Goal: Information Seeking & Learning: Find specific fact

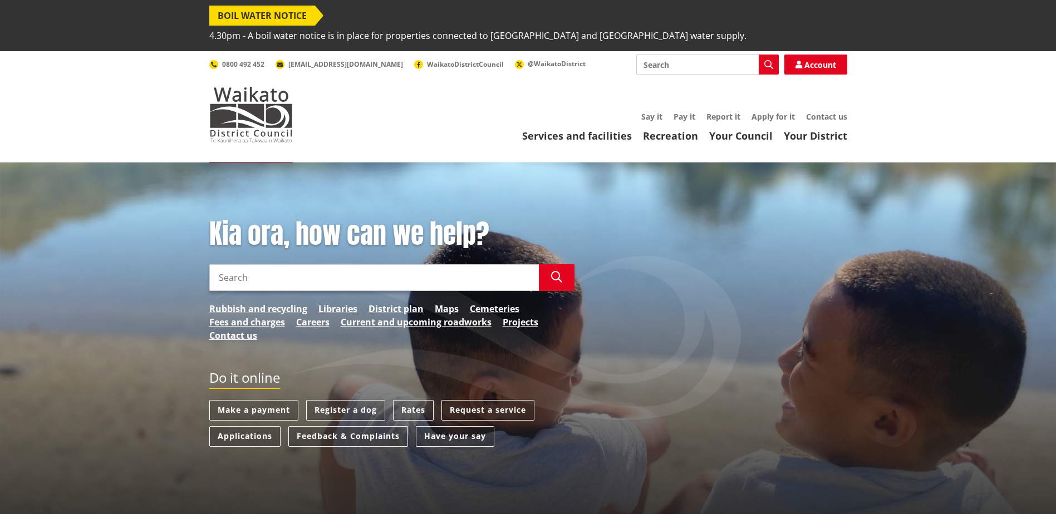
click at [680, 55] on input "Search" at bounding box center [707, 65] width 143 height 20
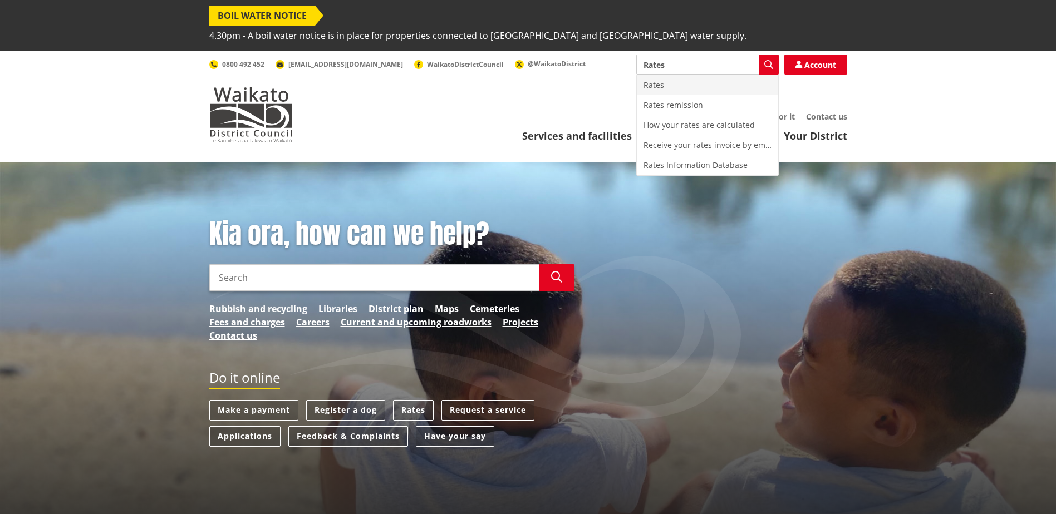
type input "Rates"
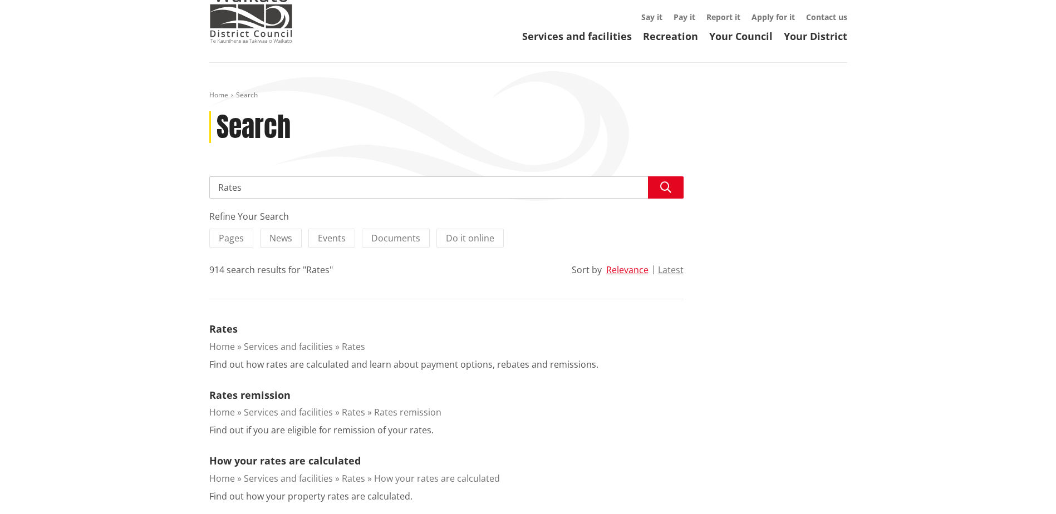
scroll to position [111, 0]
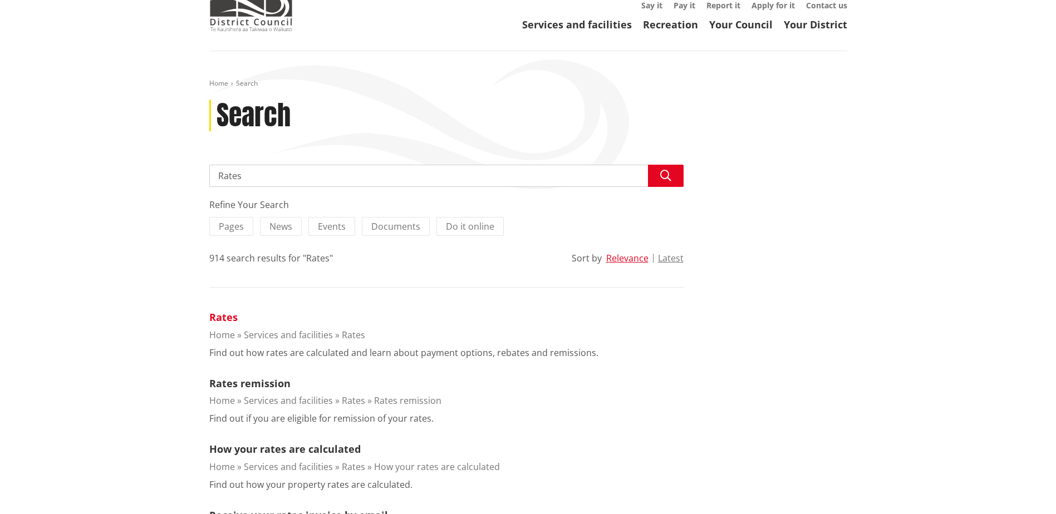
click at [223, 311] on link "Rates" at bounding box center [223, 317] width 28 height 13
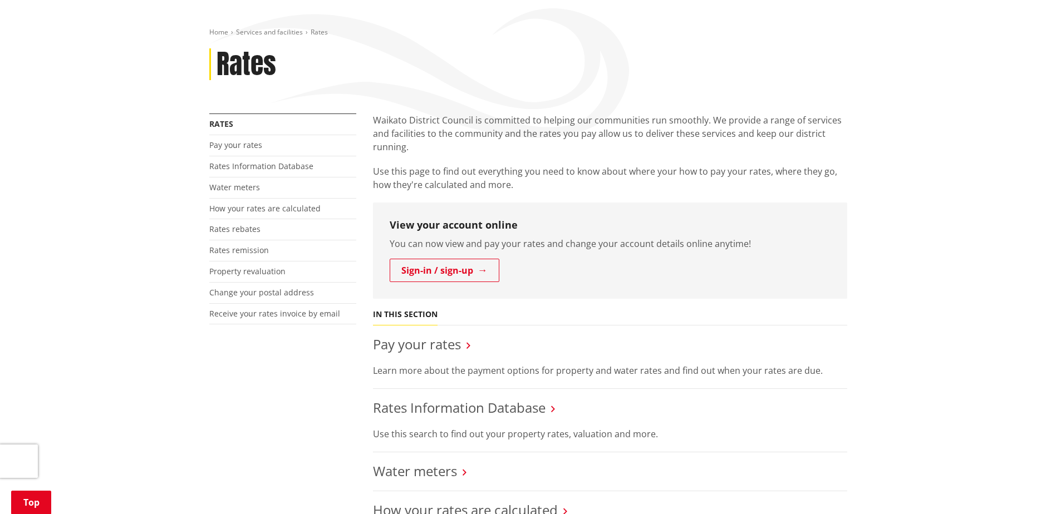
scroll to position [167, 0]
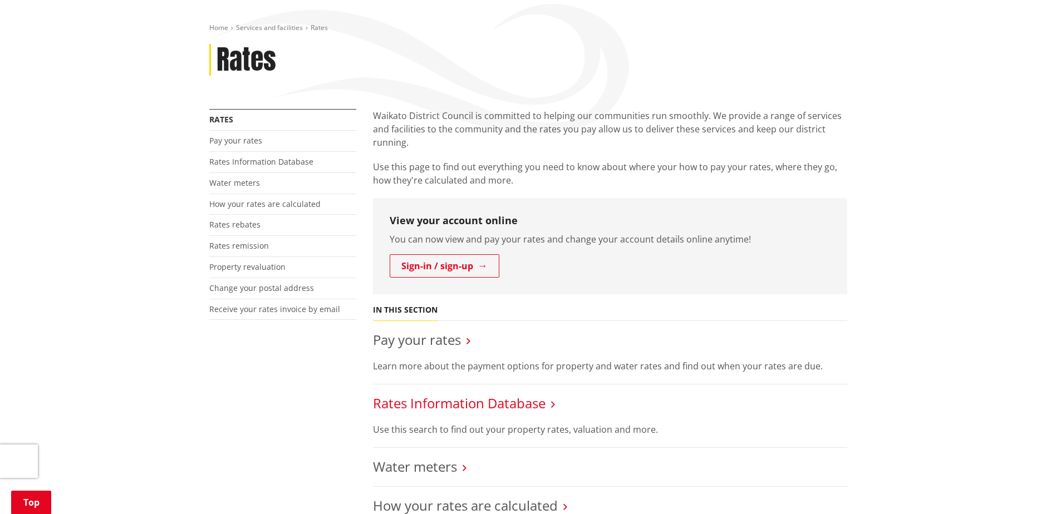
click at [468, 394] on link "Rates Information Database" at bounding box center [459, 403] width 173 height 18
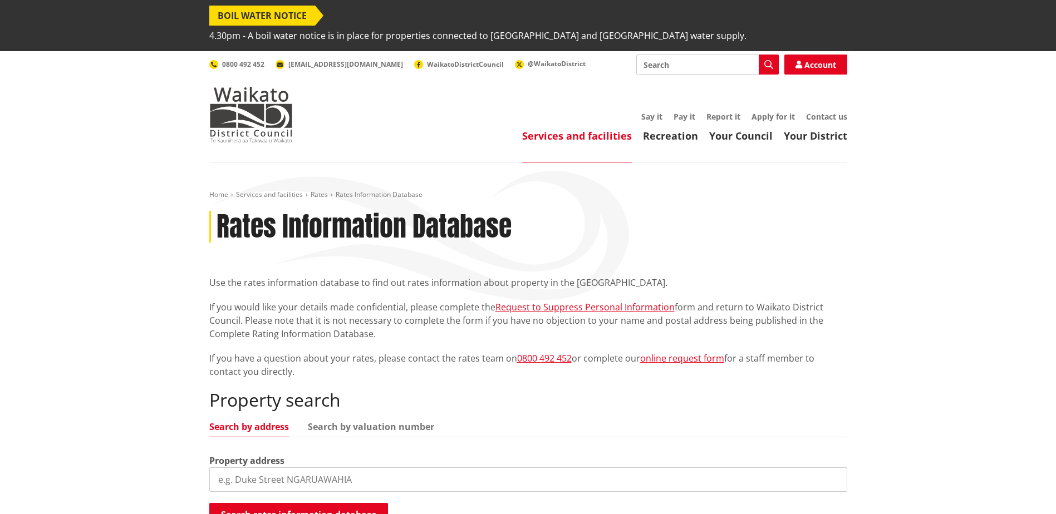
click at [353, 468] on input "search" at bounding box center [528, 480] width 638 height 24
type input "[STREET_ADDRESS]"
click at [361, 503] on button "Search rates information database" at bounding box center [298, 514] width 179 height 23
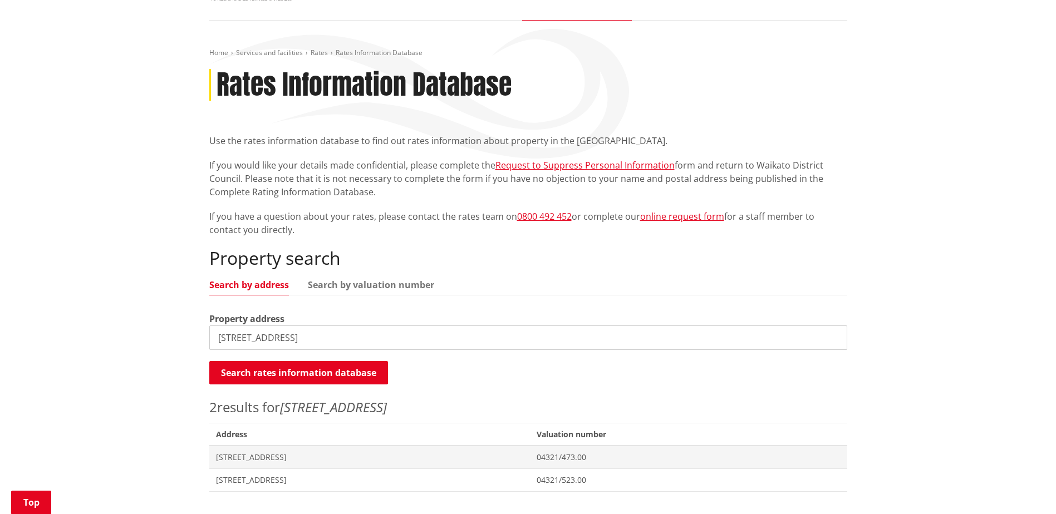
scroll to position [167, 0]
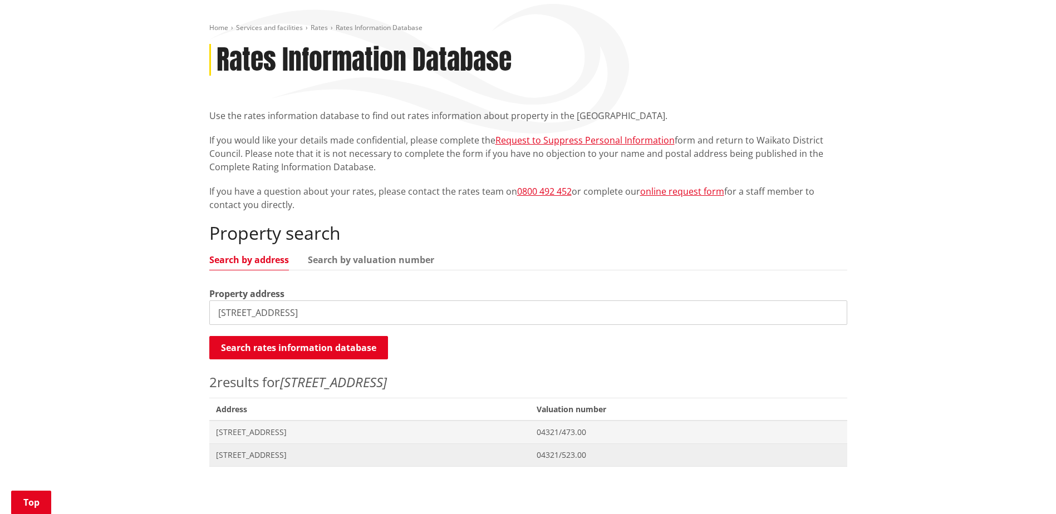
click at [260, 450] on span "[STREET_ADDRESS]" at bounding box center [370, 455] width 308 height 11
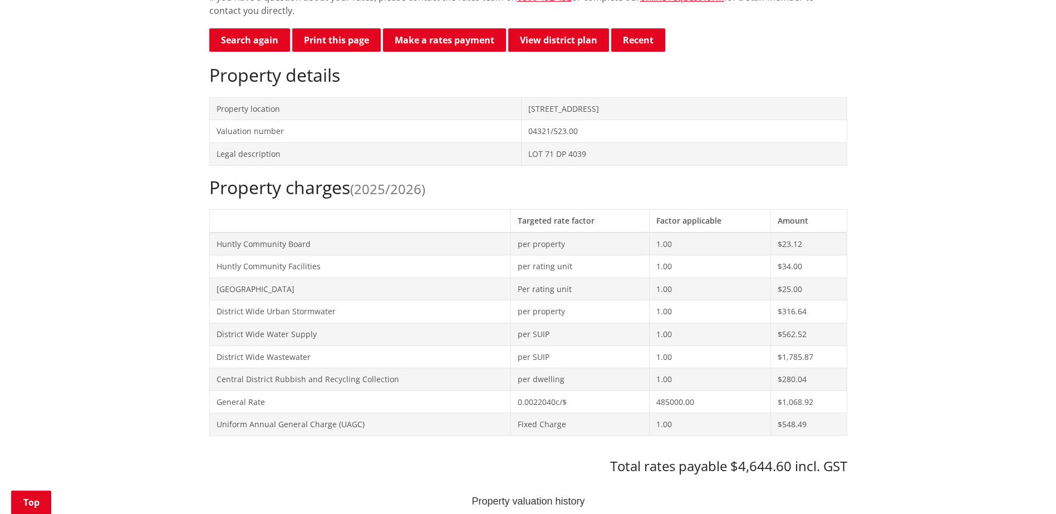
scroll to position [334, 0]
